Goal: Transaction & Acquisition: Purchase product/service

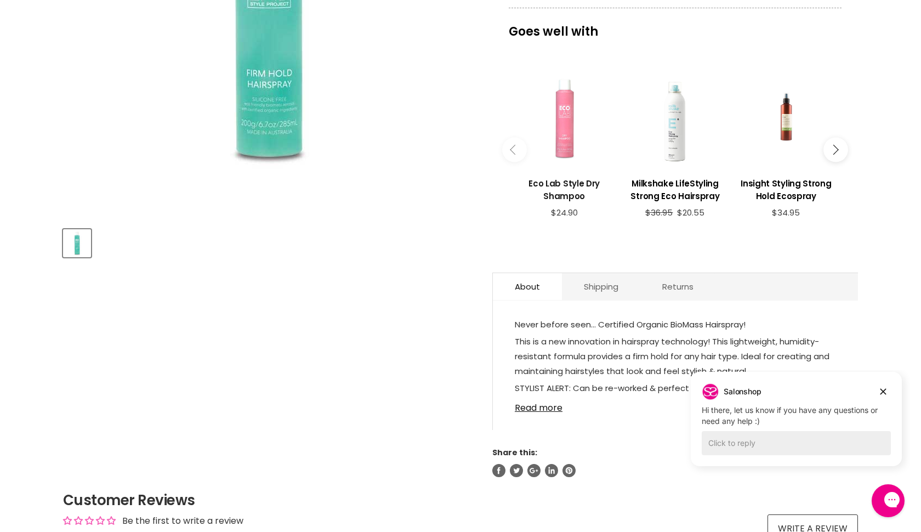
click at [579, 181] on h3 "Eco Lab Style Dry Shampoo" at bounding box center [564, 189] width 100 height 25
click at [555, 411] on link "Read more" at bounding box center [675, 404] width 321 height 16
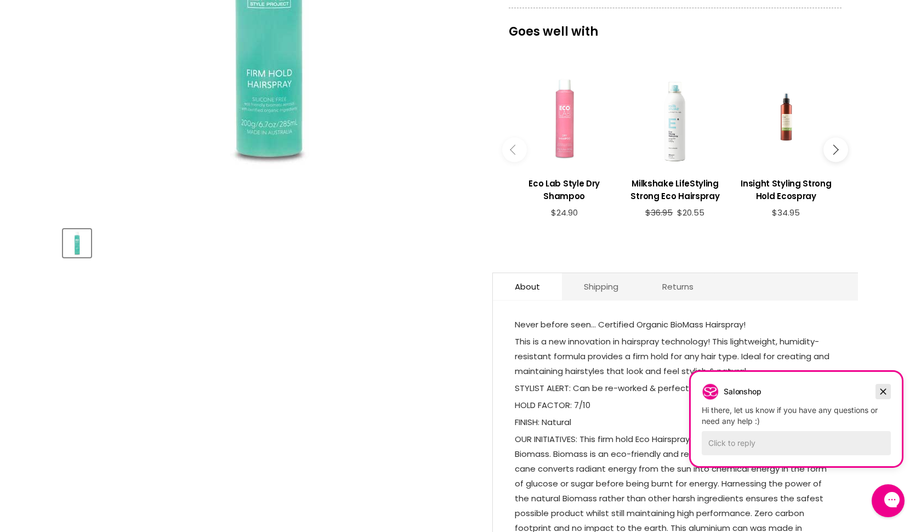
click at [883, 390] on icon "Dismiss campaign" at bounding box center [883, 391] width 11 height 13
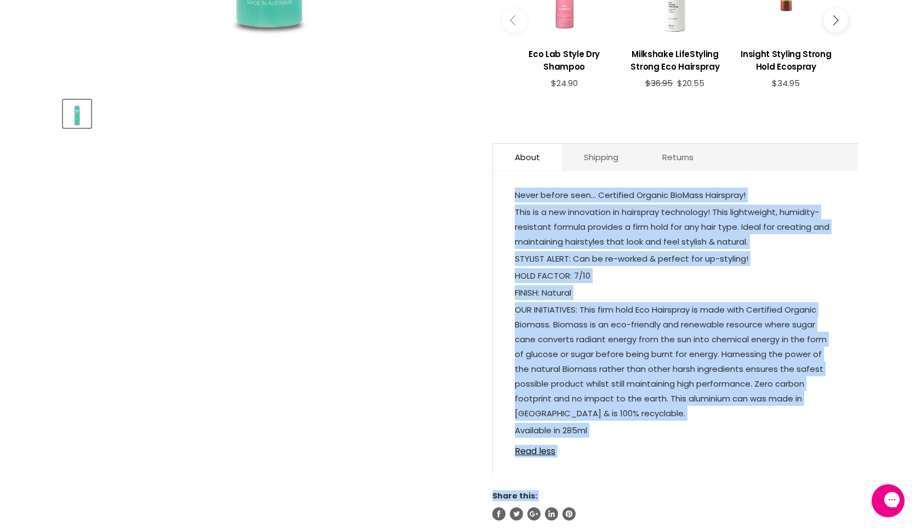
scroll to position [480, 0]
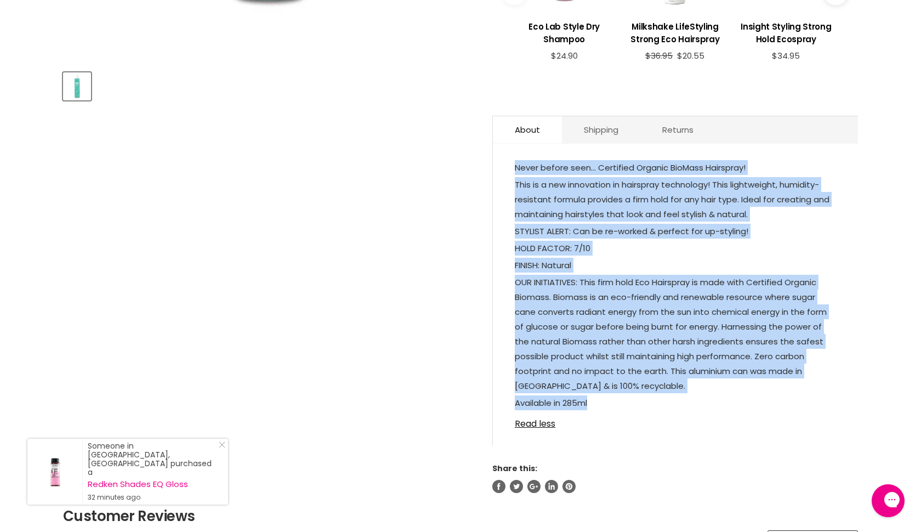
drag, startPoint x: 513, startPoint y: 323, endPoint x: 659, endPoint y: 407, distance: 167.8
click at [659, 407] on div "Never before seen… Certified Organic BioMass Hairspray! This is a new innovatio…" at bounding box center [675, 300] width 365 height 291
copy div "Never before seen… Certified Organic BioMass Hairspray! This is a new innovatio…"
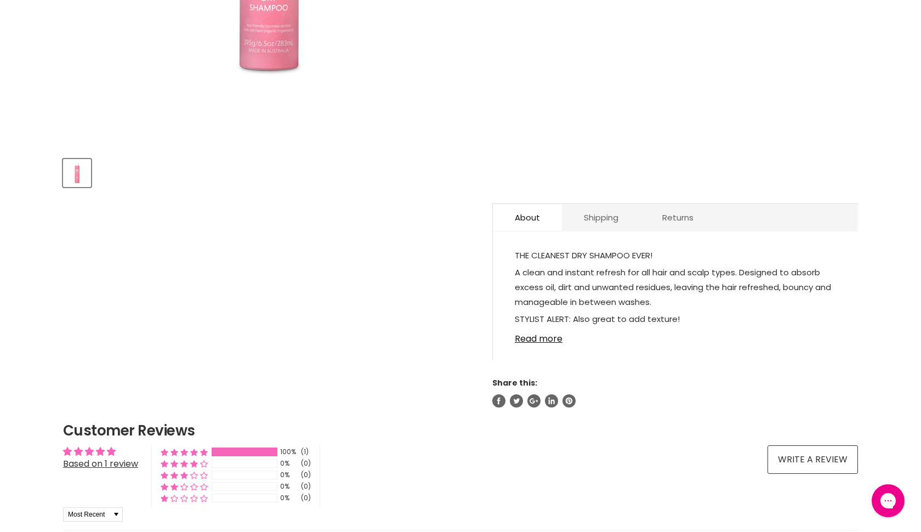
scroll to position [394, 0]
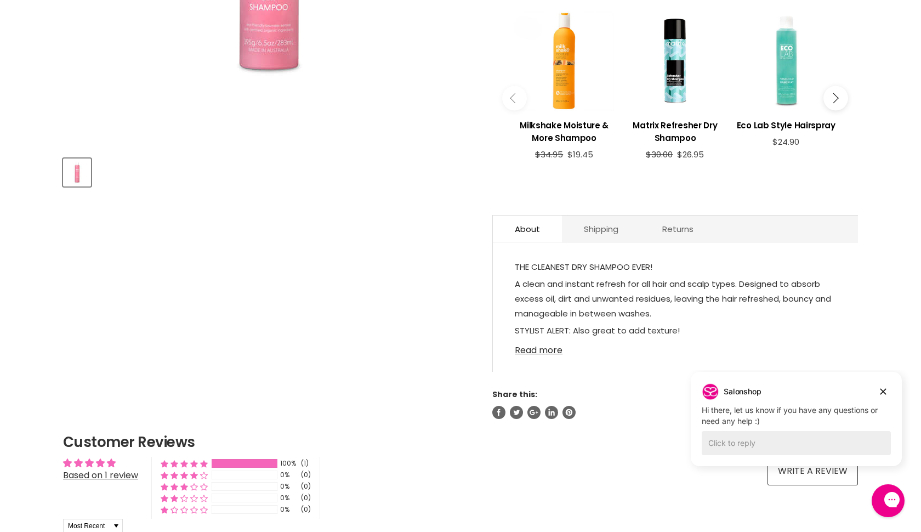
click at [554, 347] on link "Read more" at bounding box center [675, 347] width 321 height 16
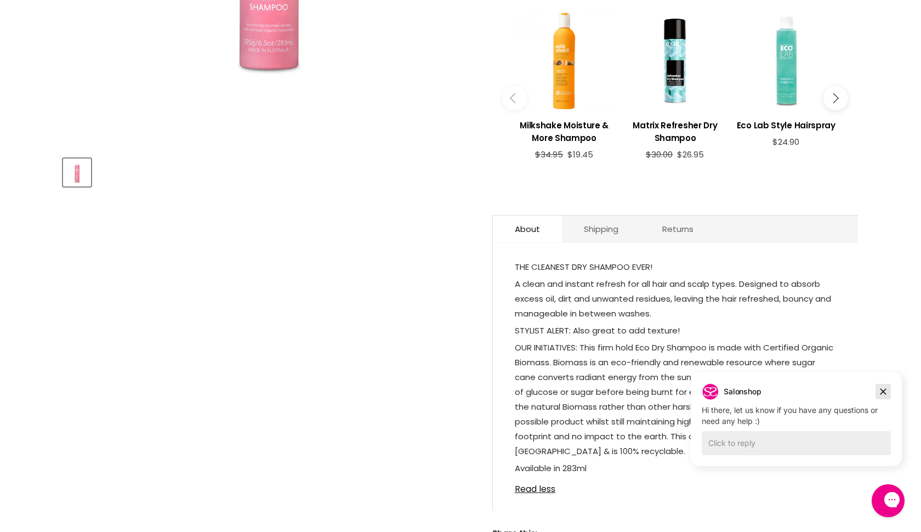
click at [879, 392] on icon "Dismiss campaign" at bounding box center [883, 391] width 11 height 13
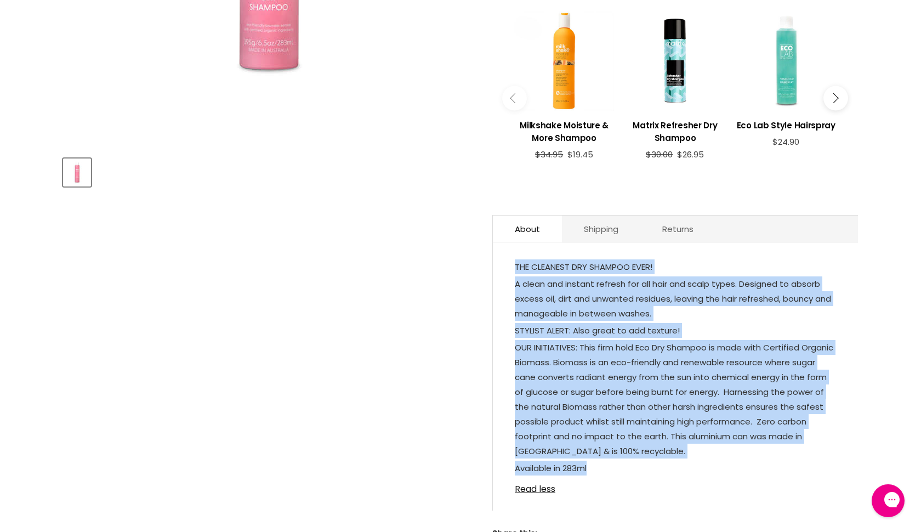
drag, startPoint x: 515, startPoint y: 263, endPoint x: 683, endPoint y: 464, distance: 262.4
click at [683, 466] on div "THE CLEANEST DRY SHAMPOO EVER! A clean and instant refresh for all hair and sca…" at bounding box center [675, 368] width 321 height 218
copy div "THE CLEANEST DRY SHAMPOO EVER! A clean and instant refresh for all hair and sca…"
